Goal: Find specific page/section: Find specific page/section

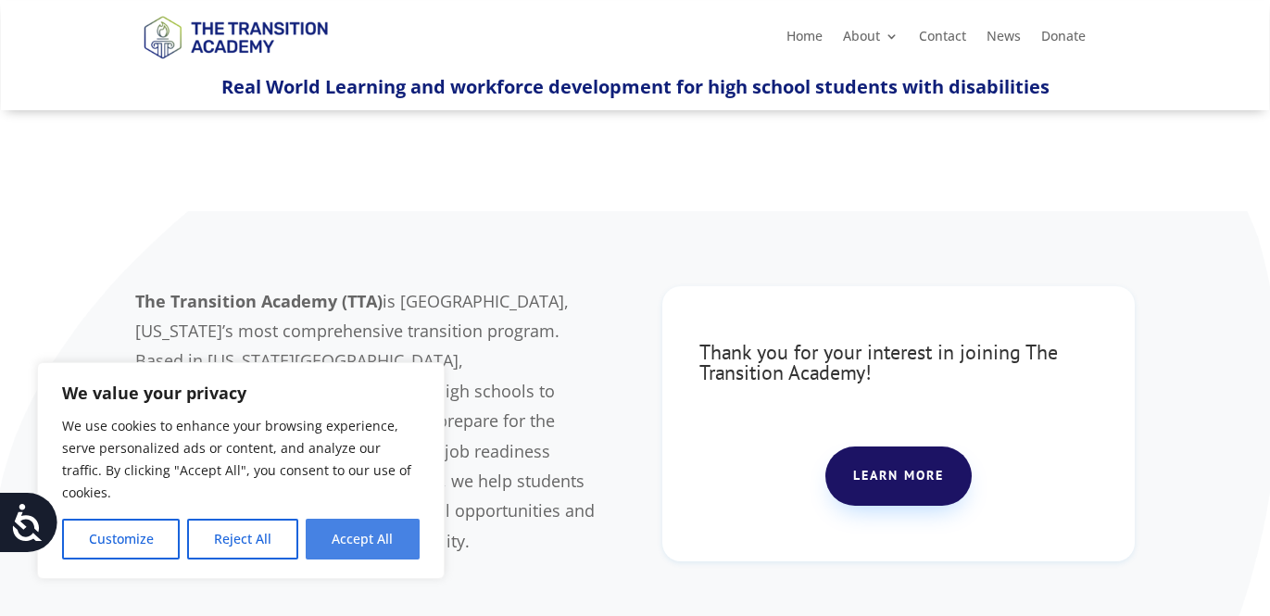
click at [340, 537] on button "Accept All" at bounding box center [363, 539] width 114 height 41
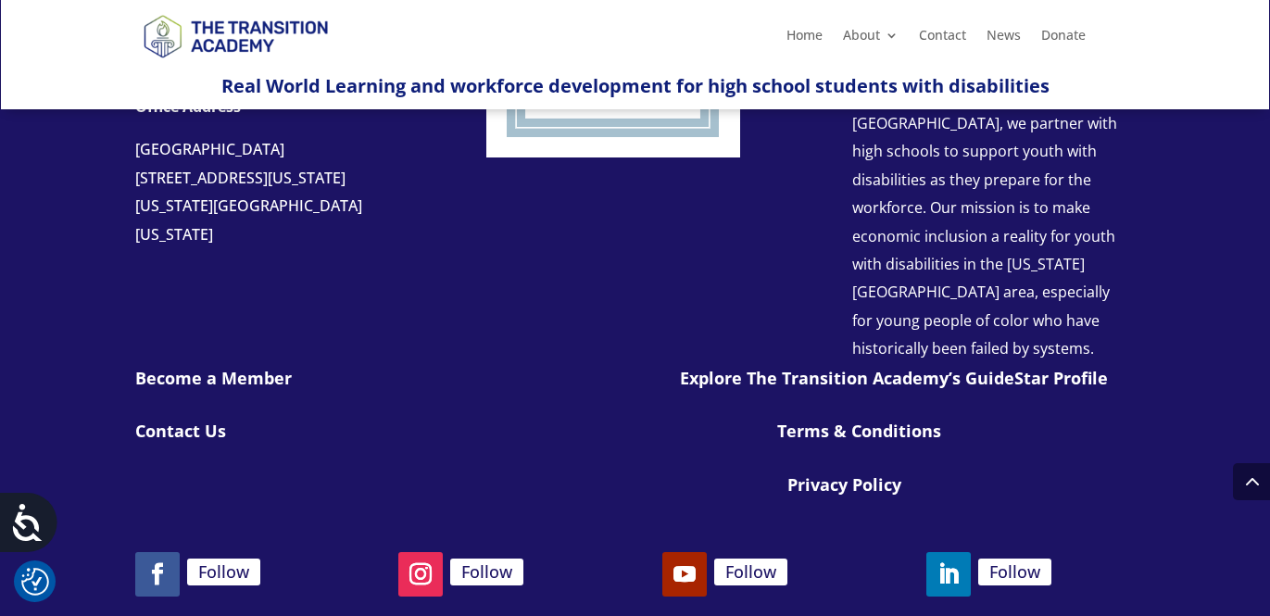
scroll to position [2260, 0]
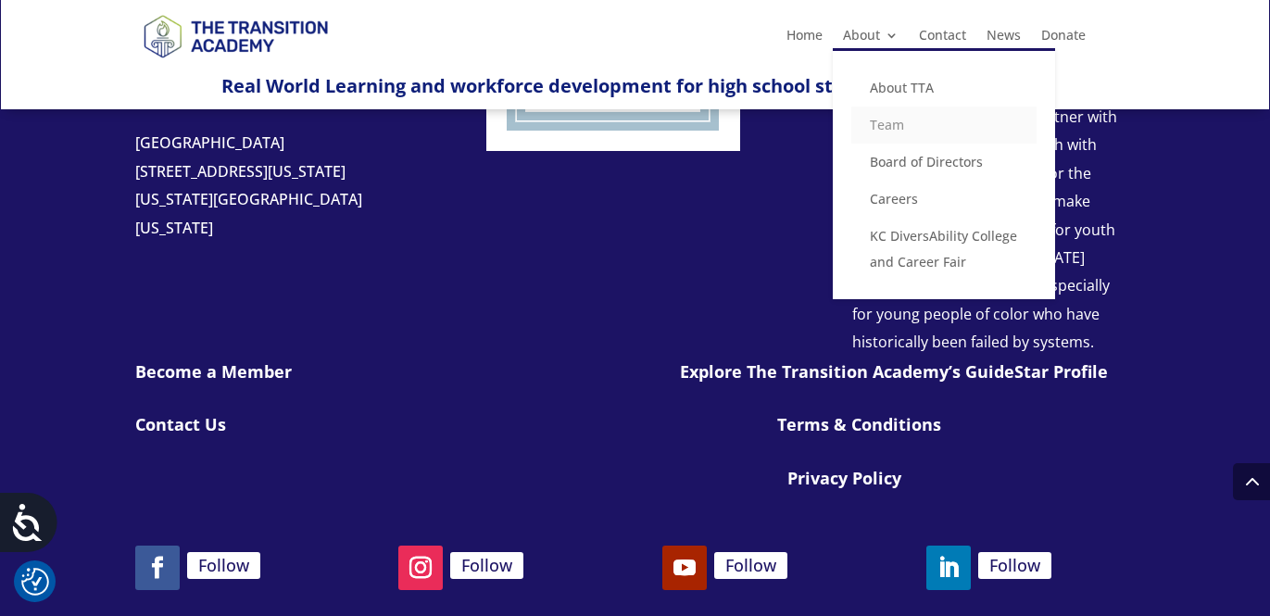
click at [880, 119] on link "Team" at bounding box center [943, 125] width 185 height 37
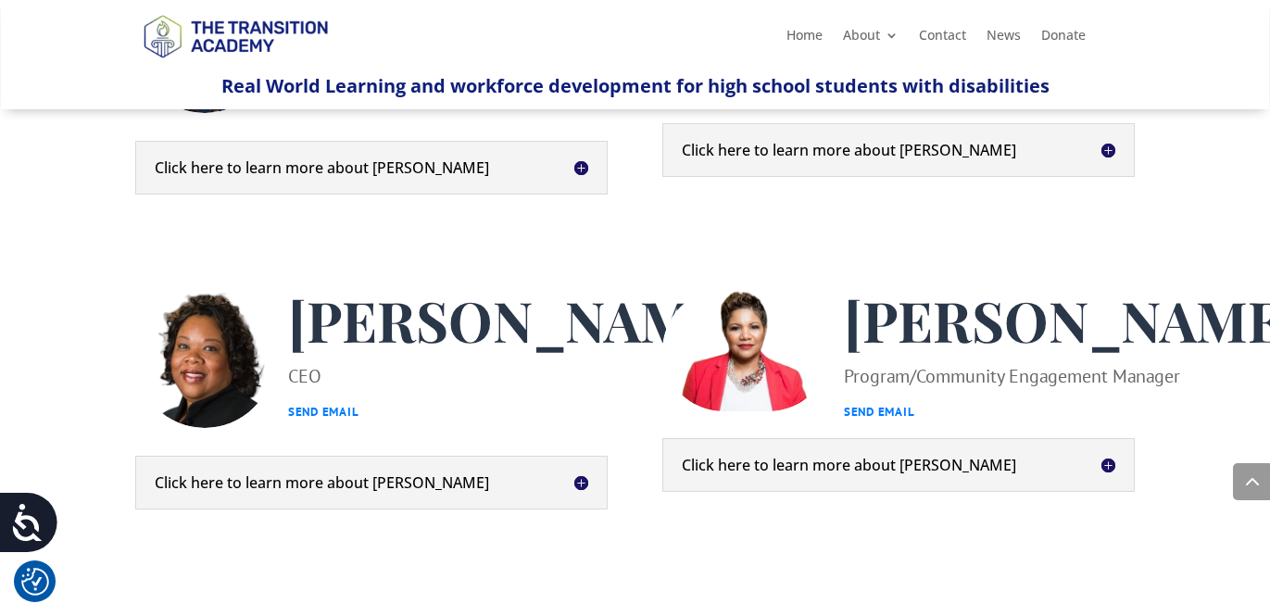
scroll to position [773, 0]
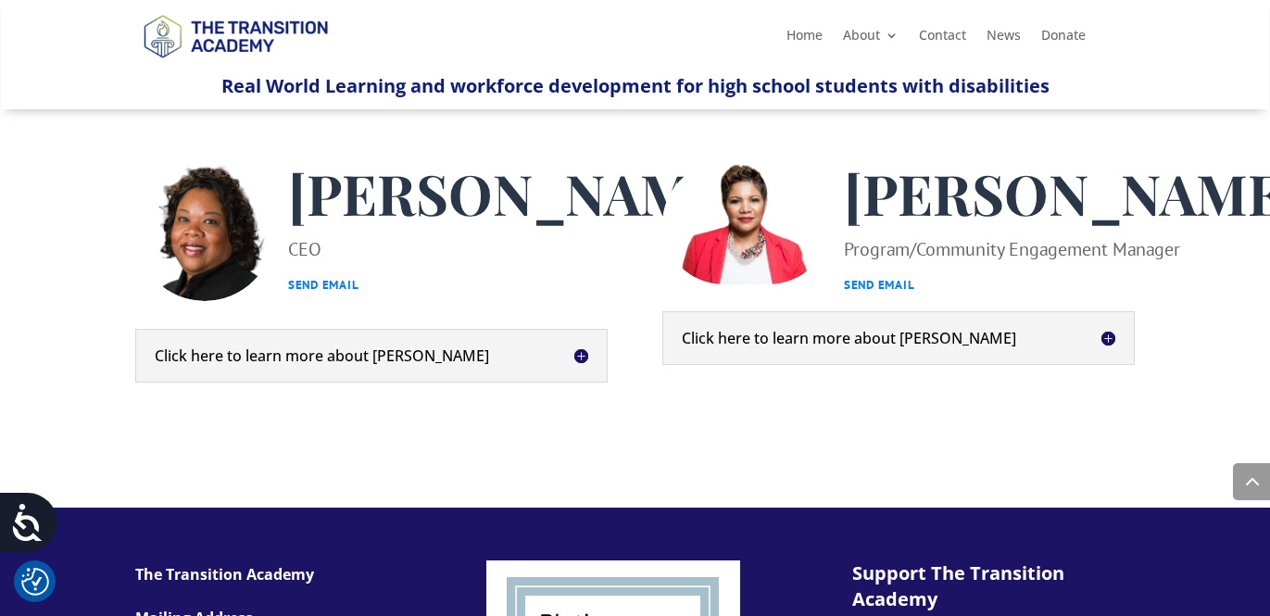
click at [1109, 346] on h5 "Click here to learn more about [PERSON_NAME]" at bounding box center [899, 338] width 434 height 15
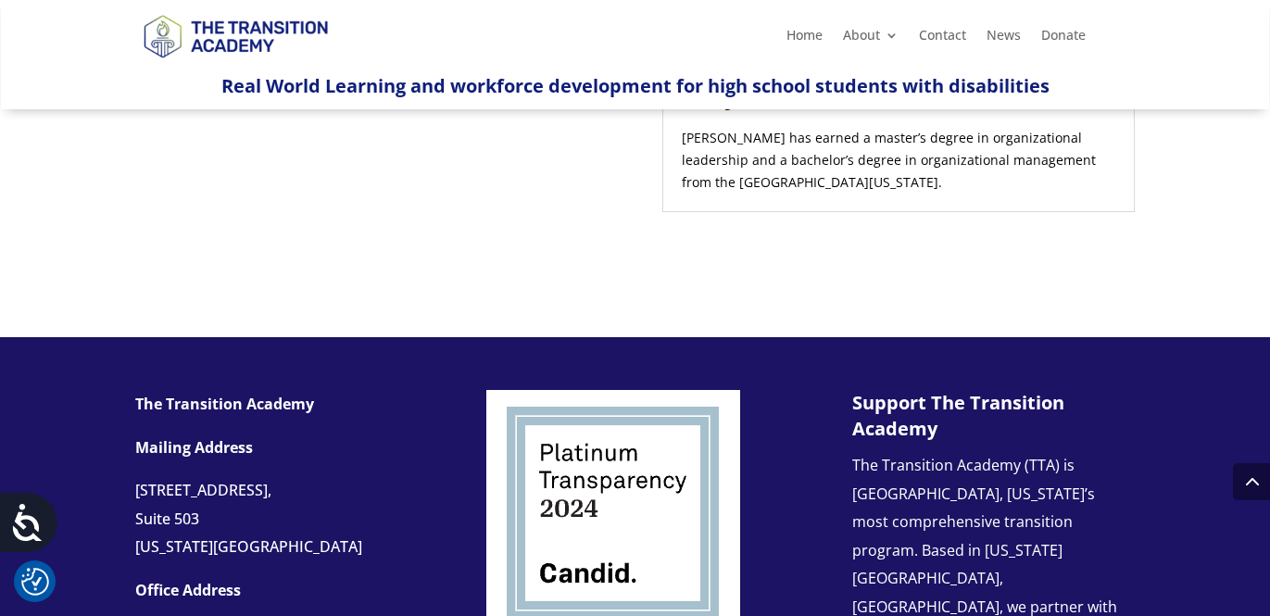
scroll to position [1475, 0]
